Goal: Information Seeking & Learning: Learn about a topic

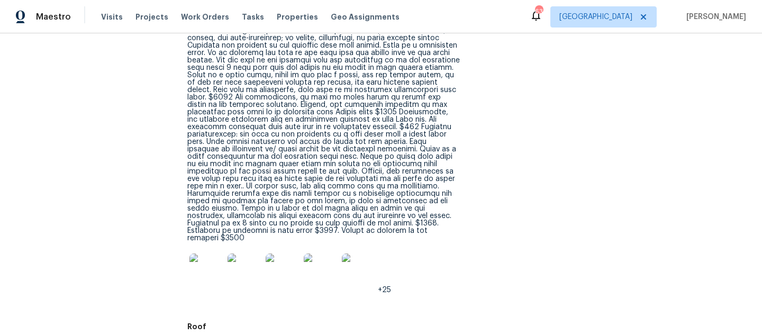
scroll to position [378, 0]
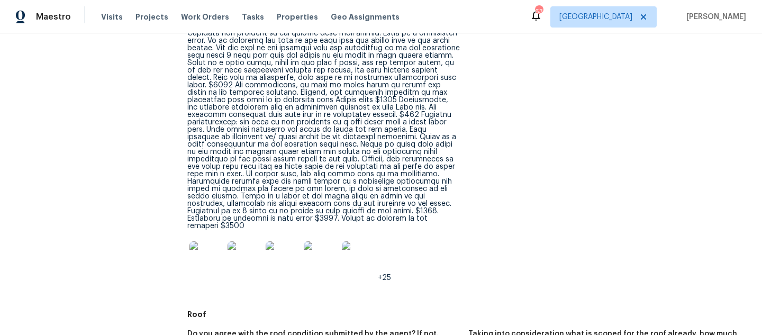
click at [204, 246] on img at bounding box center [207, 258] width 34 height 34
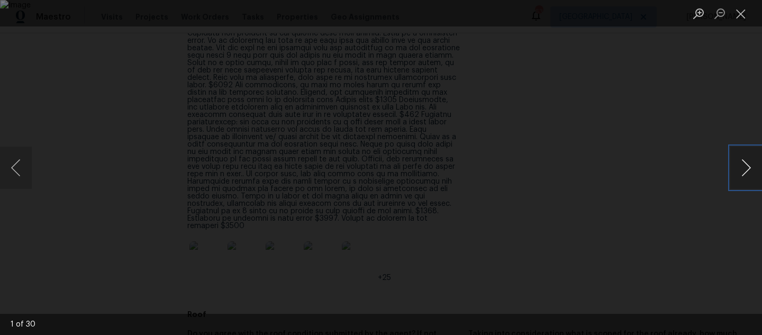
click at [743, 167] on button "Next image" at bounding box center [747, 168] width 32 height 42
click at [743, 171] on button "Next image" at bounding box center [747, 168] width 32 height 42
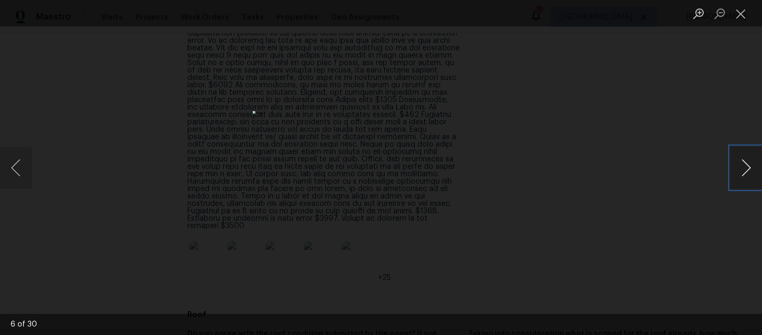
click at [743, 169] on button "Next image" at bounding box center [747, 168] width 32 height 42
click at [734, 170] on button "Next image" at bounding box center [747, 168] width 32 height 42
click at [740, 175] on button "Next image" at bounding box center [747, 168] width 32 height 42
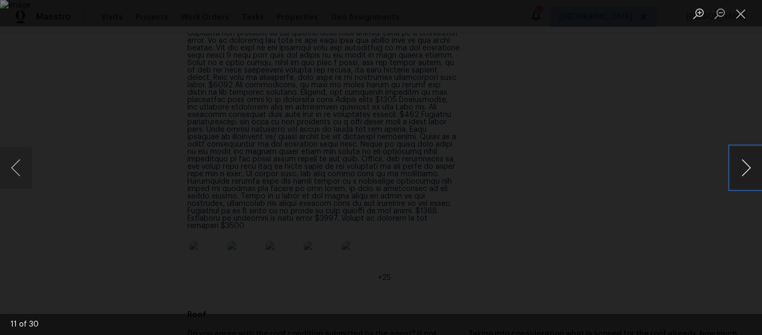
click at [740, 175] on button "Next image" at bounding box center [747, 168] width 32 height 42
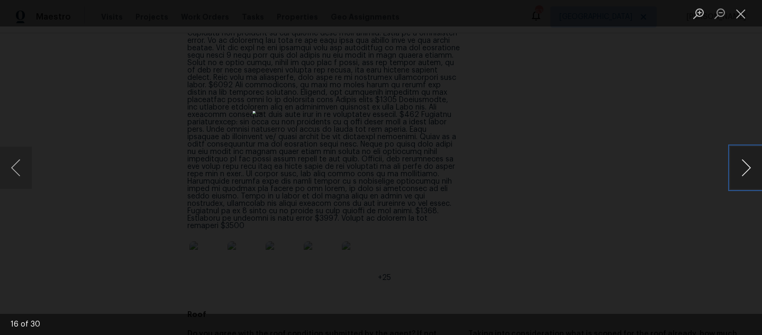
click at [747, 170] on button "Next image" at bounding box center [747, 168] width 32 height 42
click at [747, 169] on button "Next image" at bounding box center [747, 168] width 32 height 42
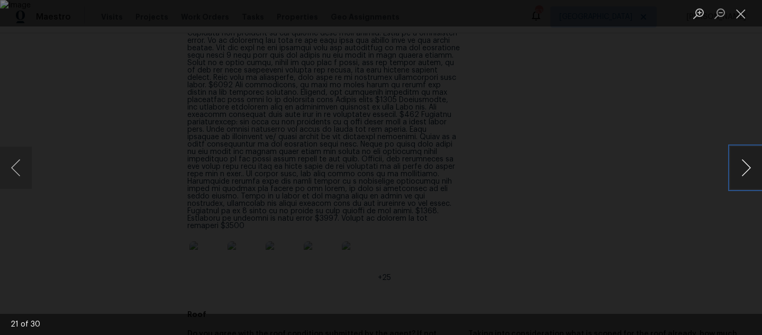
click at [747, 169] on button "Next image" at bounding box center [747, 168] width 32 height 42
click at [749, 179] on button "Next image" at bounding box center [747, 168] width 32 height 42
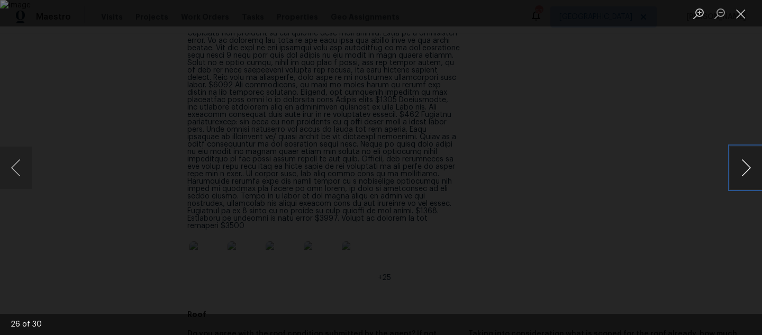
click at [749, 179] on button "Next image" at bounding box center [747, 168] width 32 height 42
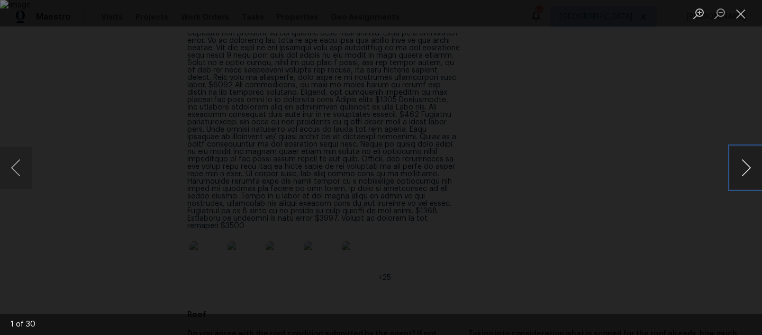
click at [749, 179] on button "Next image" at bounding box center [747, 168] width 32 height 42
click at [742, 12] on button "Close lightbox" at bounding box center [741, 13] width 21 height 19
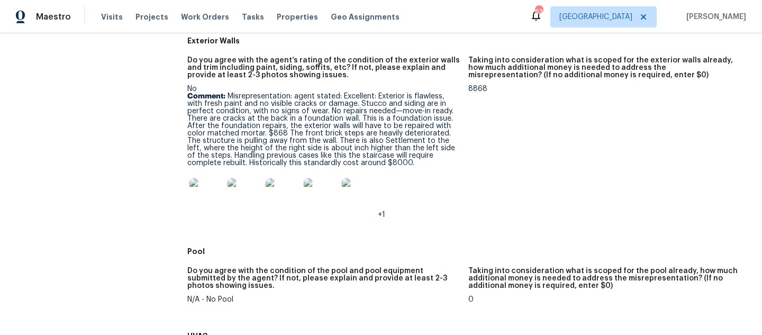
scroll to position [738, 0]
click at [200, 189] on img at bounding box center [207, 194] width 34 height 34
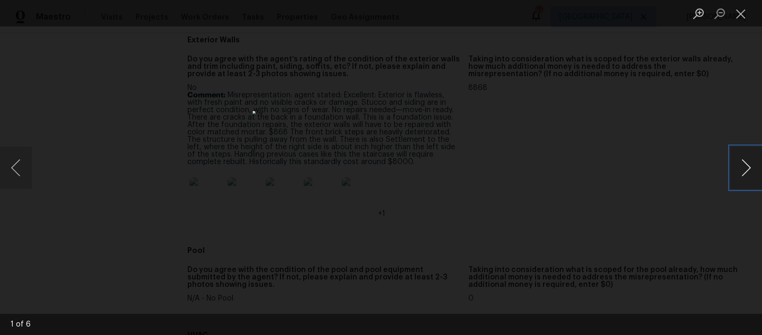
click at [741, 171] on button "Next image" at bounding box center [747, 168] width 32 height 42
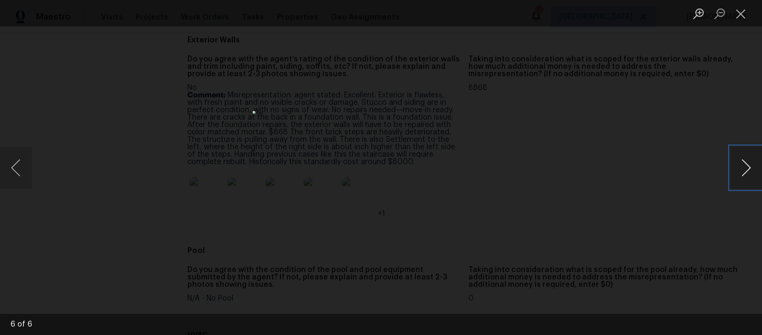
click at [741, 172] on button "Next image" at bounding box center [747, 168] width 32 height 42
click at [22, 174] on button "Previous image" at bounding box center [16, 168] width 32 height 42
click at [749, 173] on button "Next image" at bounding box center [747, 168] width 32 height 42
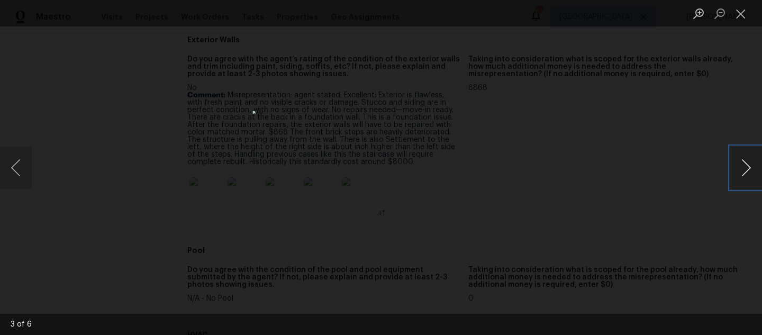
click at [749, 173] on button "Next image" at bounding box center [747, 168] width 32 height 42
click at [740, 16] on button "Close lightbox" at bounding box center [741, 13] width 21 height 19
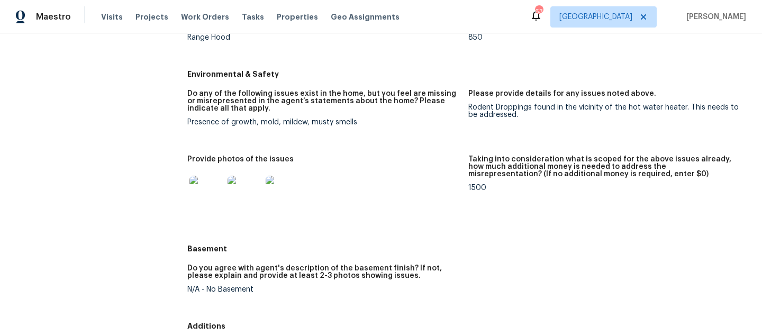
scroll to position [1457, 0]
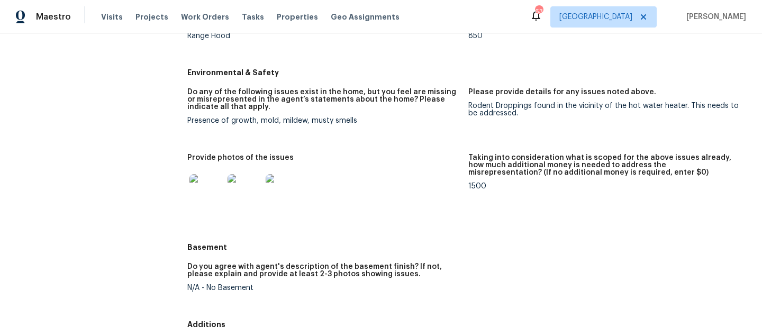
click at [208, 186] on img at bounding box center [207, 191] width 34 height 34
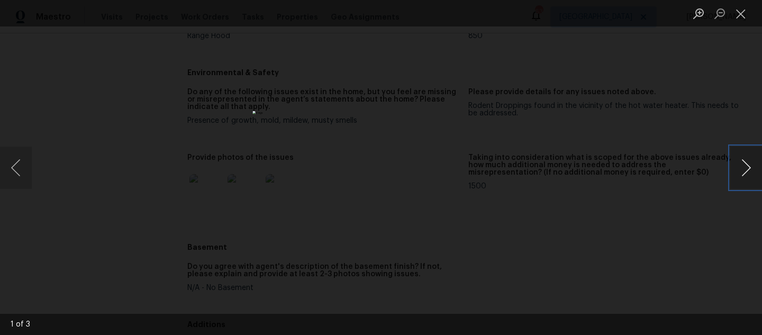
click at [743, 175] on button "Next image" at bounding box center [747, 168] width 32 height 42
click at [741, 172] on button "Next image" at bounding box center [747, 168] width 32 height 42
click at [741, 173] on button "Next image" at bounding box center [747, 168] width 32 height 42
click at [737, 19] on button "Close lightbox" at bounding box center [741, 13] width 21 height 19
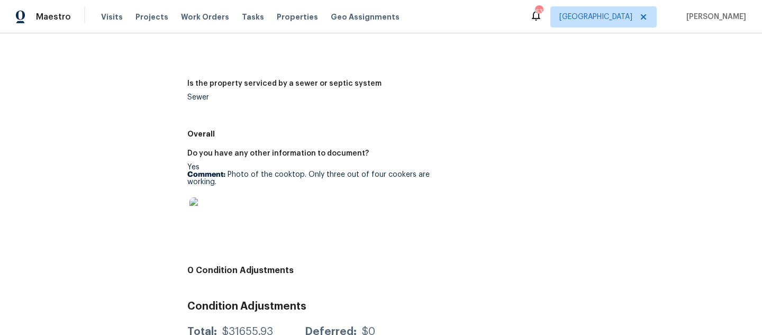
scroll to position [1953, 0]
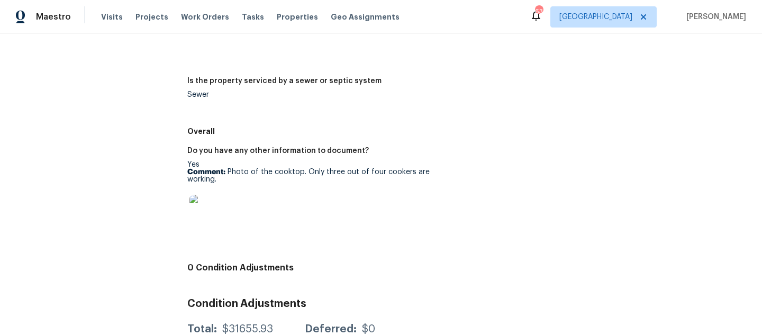
click at [195, 195] on img at bounding box center [207, 212] width 34 height 34
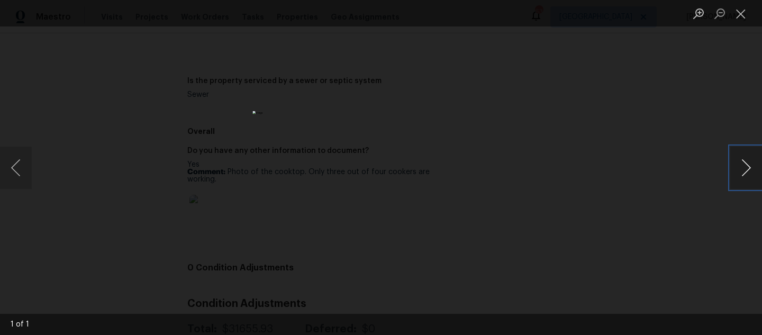
click at [743, 174] on button "Next image" at bounding box center [747, 168] width 32 height 42
click at [737, 13] on button "Close lightbox" at bounding box center [741, 13] width 21 height 19
